Goal: Transaction & Acquisition: Purchase product/service

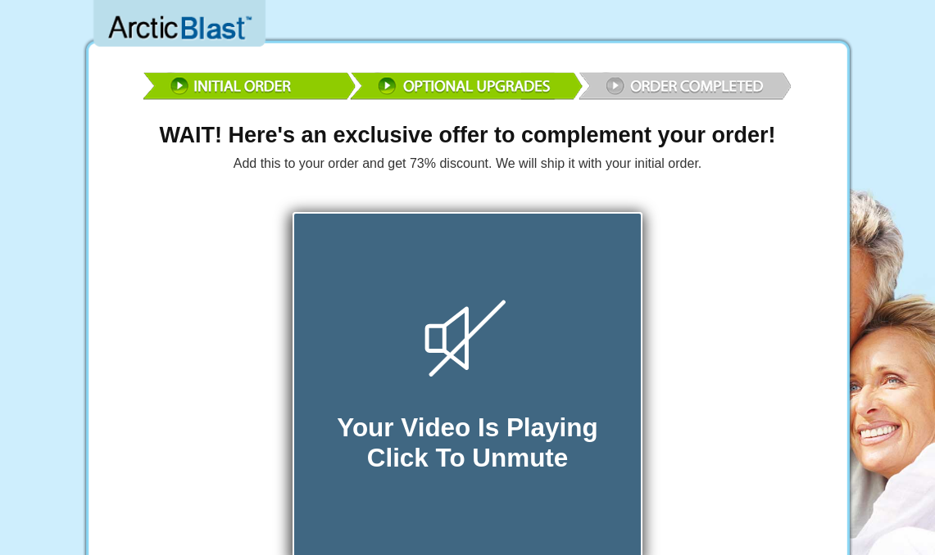
click at [447, 356] on icon at bounding box center [467, 338] width 73 height 73
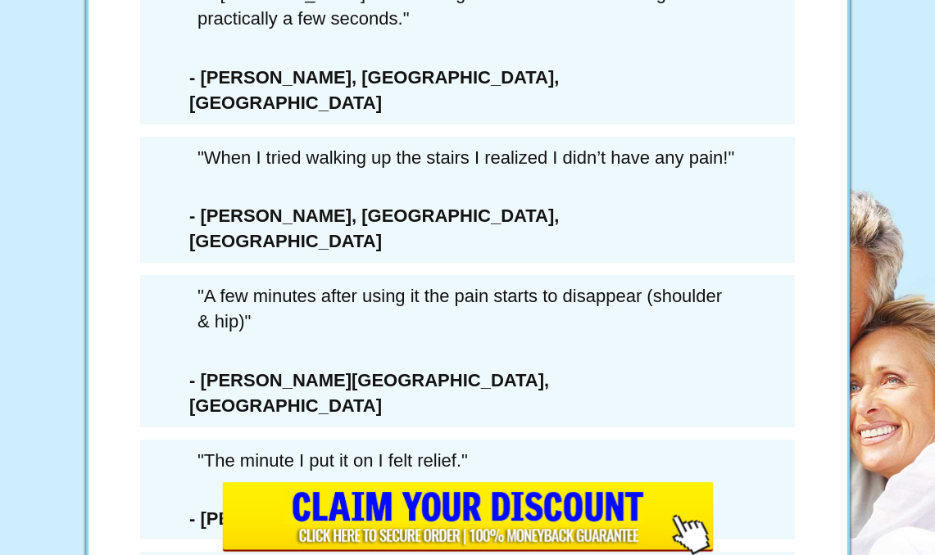
scroll to position [9407, 0]
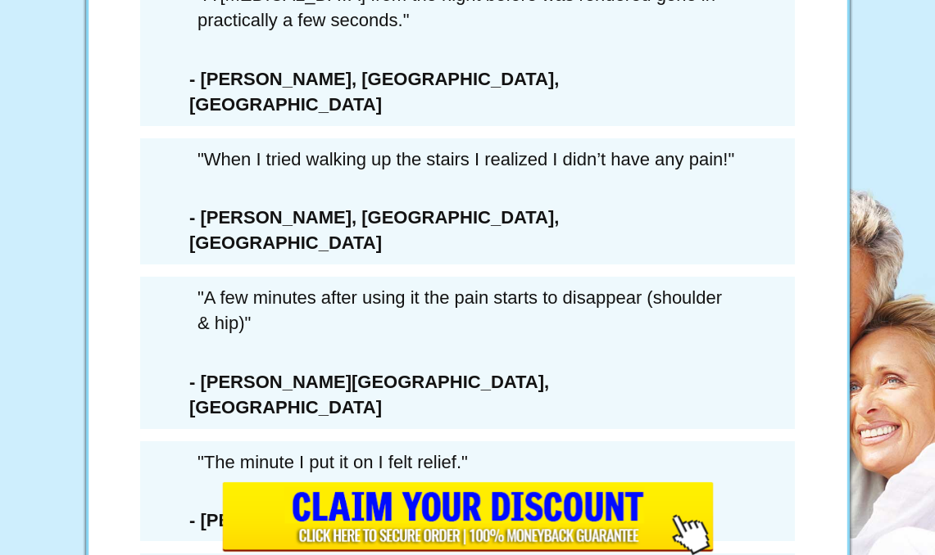
click at [423, 282] on div "LAST CHANCE SAVE $432 SAVE 73%" at bounding box center [467, 187] width 467 height 500
click at [463, 299] on div "LAST CHANCE SAVE $432 SAVE 73%" at bounding box center [467, 187] width 467 height 500
click at [446, 284] on div "LAST CHANCE SAVE $432 SAVE 73%" at bounding box center [467, 187] width 467 height 500
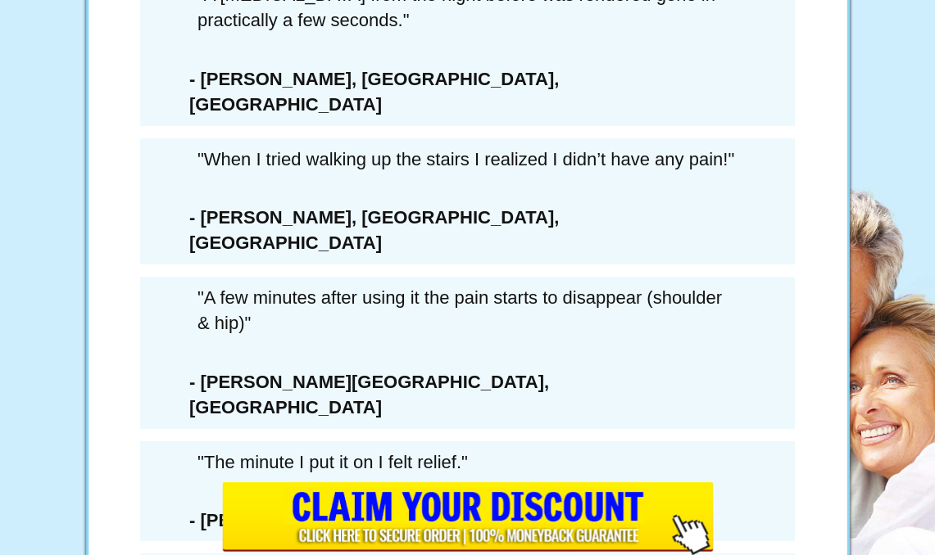
click at [389, 301] on div "LAST CHANCE SAVE $432 SAVE 73%" at bounding box center [467, 187] width 467 height 500
click at [385, 299] on div "LAST CHANCE SAVE $432 SAVE 73%" at bounding box center [467, 187] width 467 height 500
click at [384, 298] on div "LAST CHANCE SAVE $432 SAVE 73%" at bounding box center [467, 187] width 467 height 500
